Goal: Information Seeking & Learning: Learn about a topic

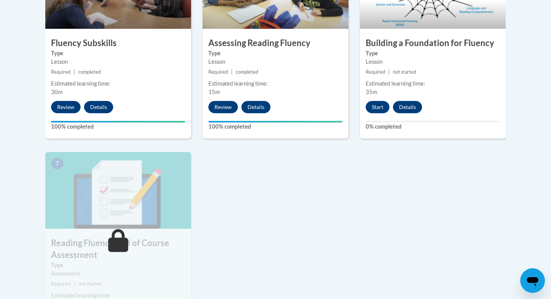
scroll to position [467, 0]
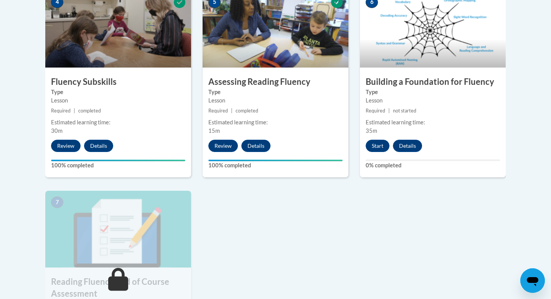
click at [426, 93] on label "Type" at bounding box center [432, 92] width 134 height 8
click at [376, 143] on button "Start" at bounding box center [377, 146] width 24 height 12
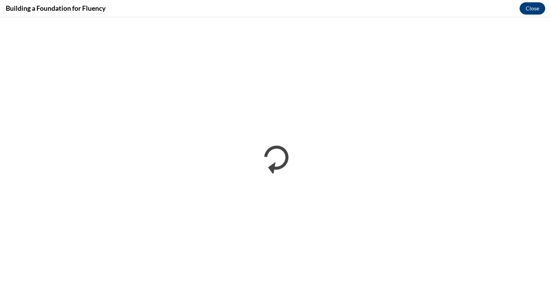
scroll to position [0, 0]
